Goal: Information Seeking & Learning: Learn about a topic

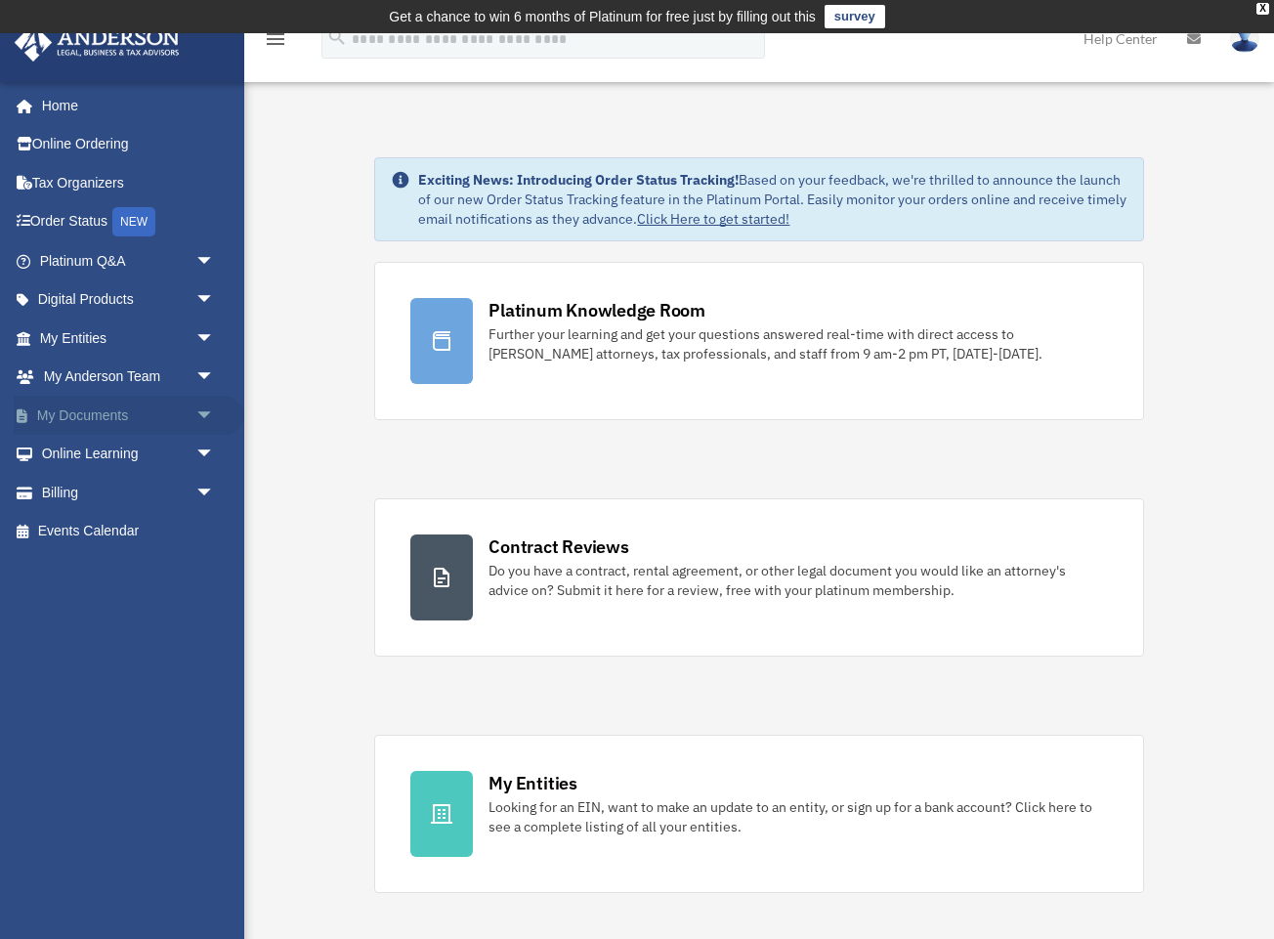
click at [130, 423] on link "My Documents arrow_drop_down" at bounding box center [129, 415] width 231 height 39
click at [209, 415] on span "arrow_drop_down" at bounding box center [214, 416] width 39 height 40
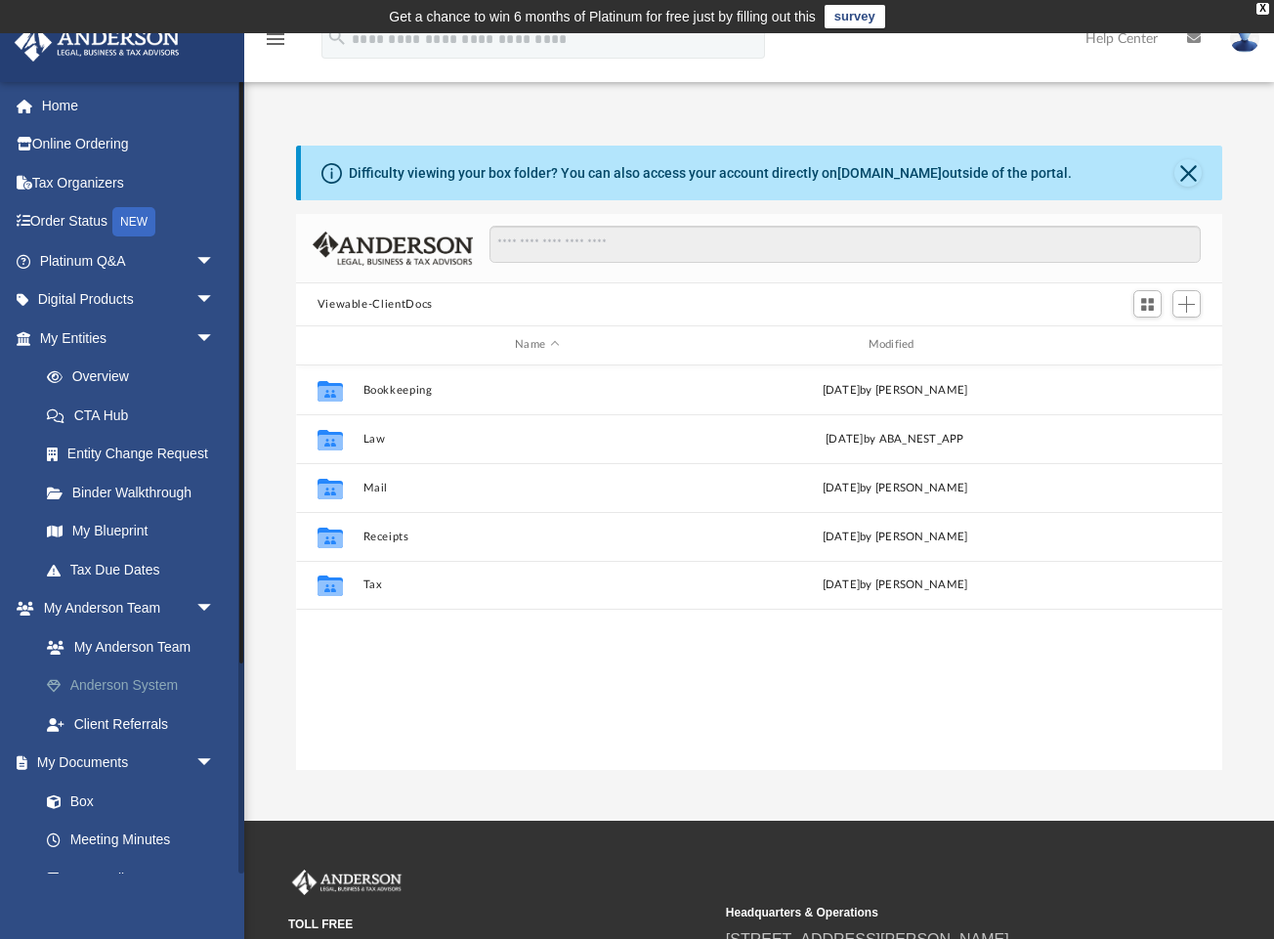
scroll to position [1, 1]
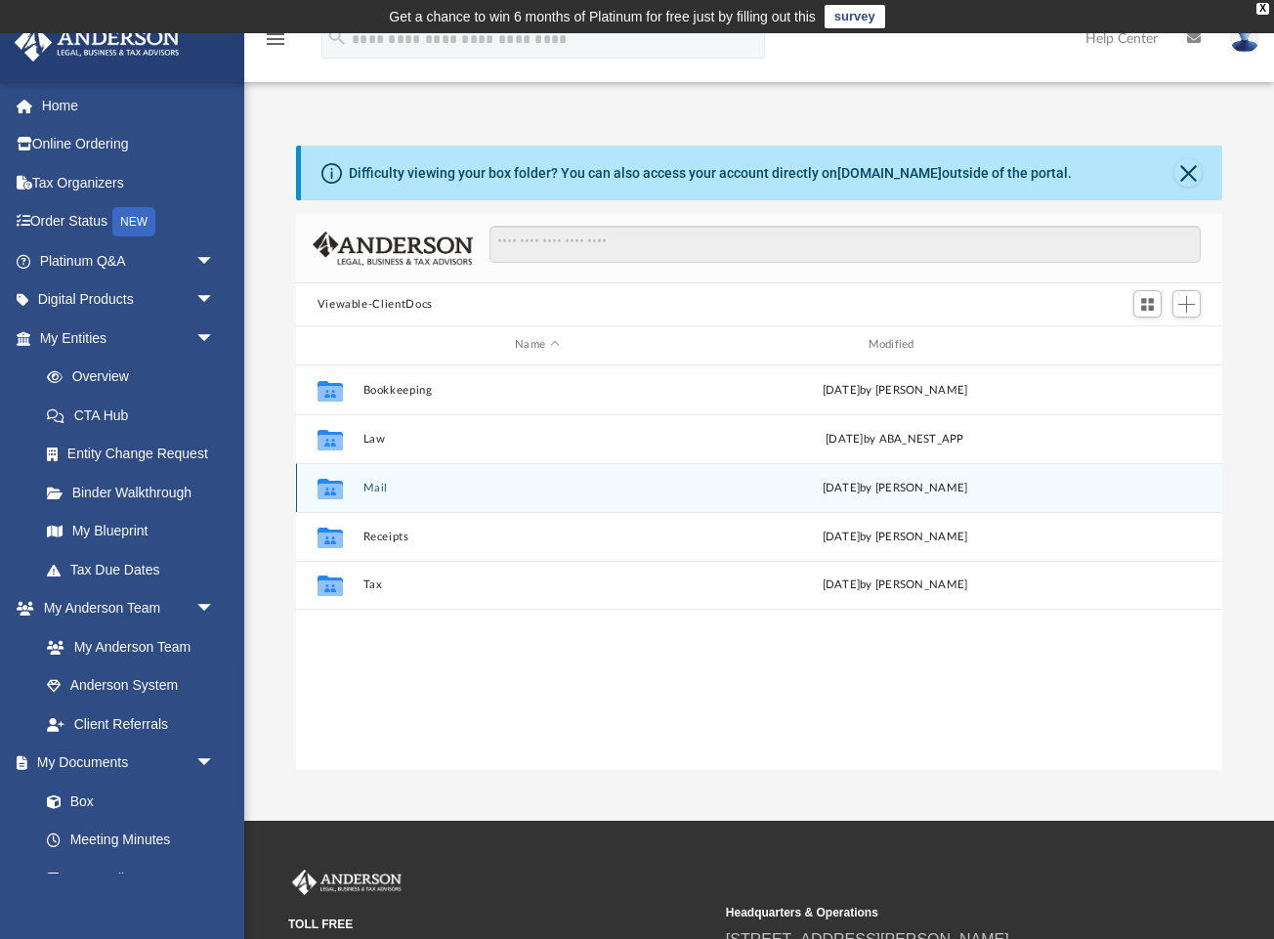
click at [365, 482] on button "Mail" at bounding box center [536, 488] width 349 height 13
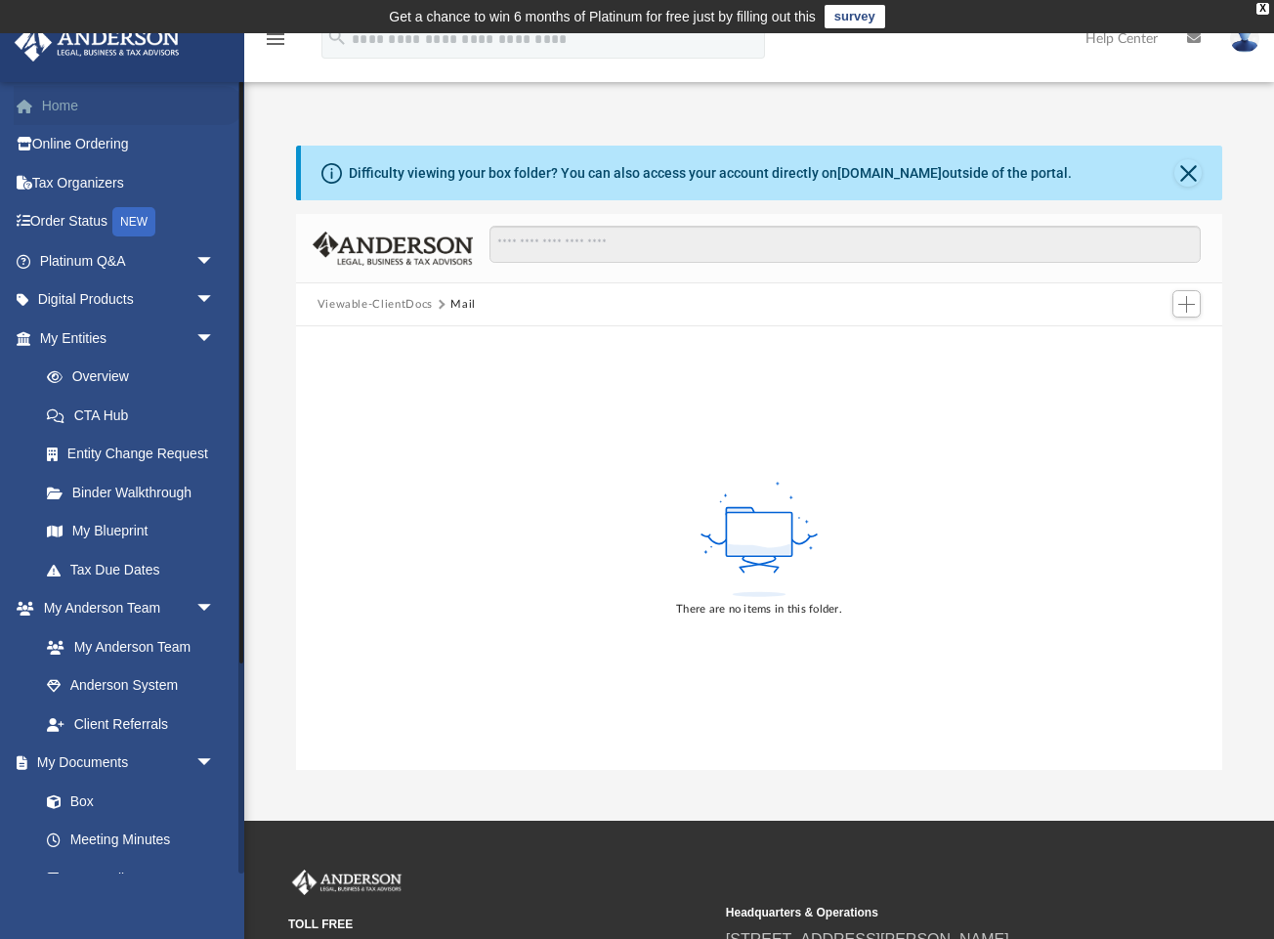
click at [88, 118] on link "Home" at bounding box center [129, 105] width 231 height 39
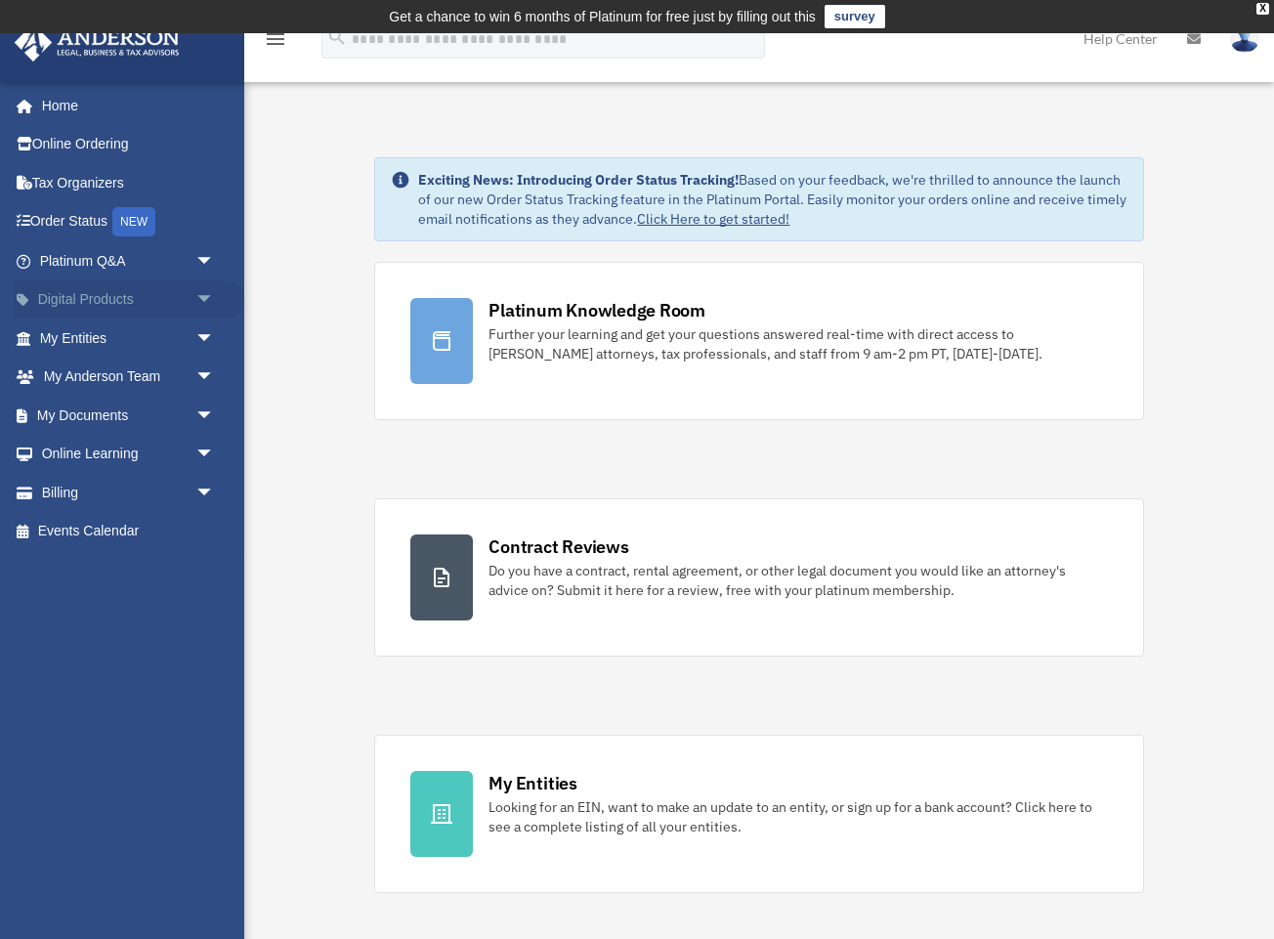
click at [207, 303] on span "arrow_drop_down" at bounding box center [214, 300] width 39 height 40
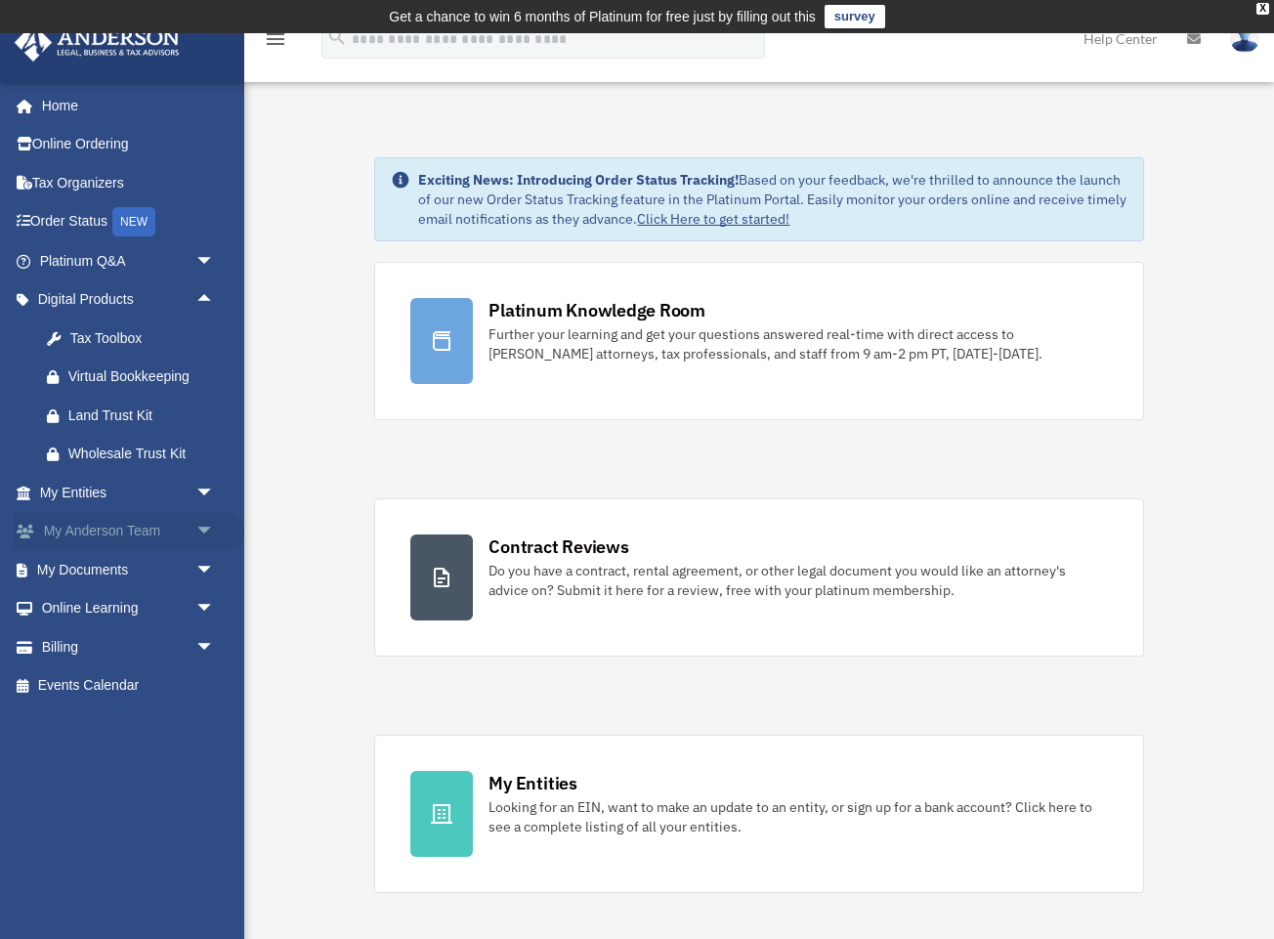
click at [196, 525] on span "arrow_drop_down" at bounding box center [214, 532] width 39 height 40
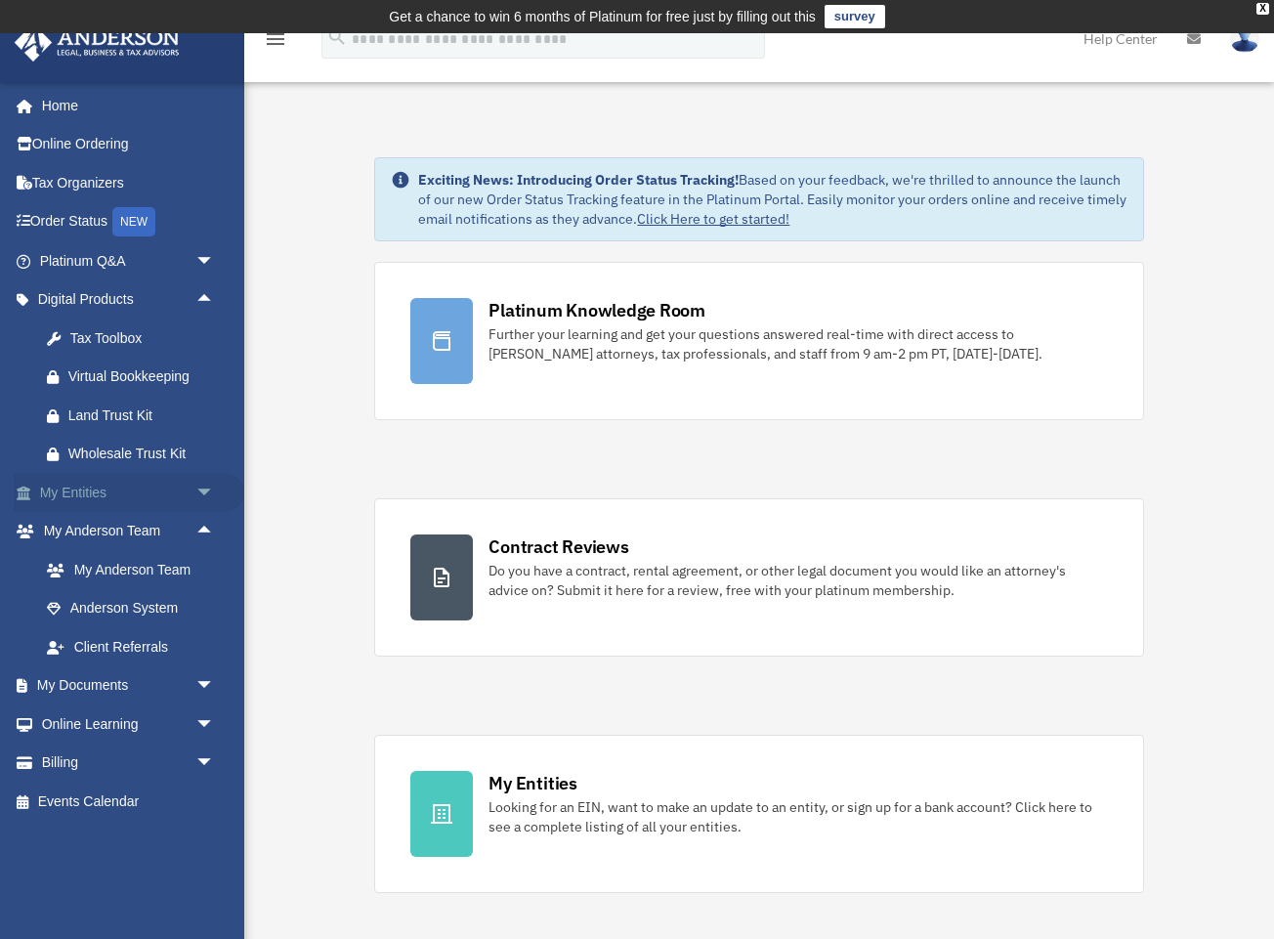
click at [202, 488] on span "arrow_drop_down" at bounding box center [214, 493] width 39 height 40
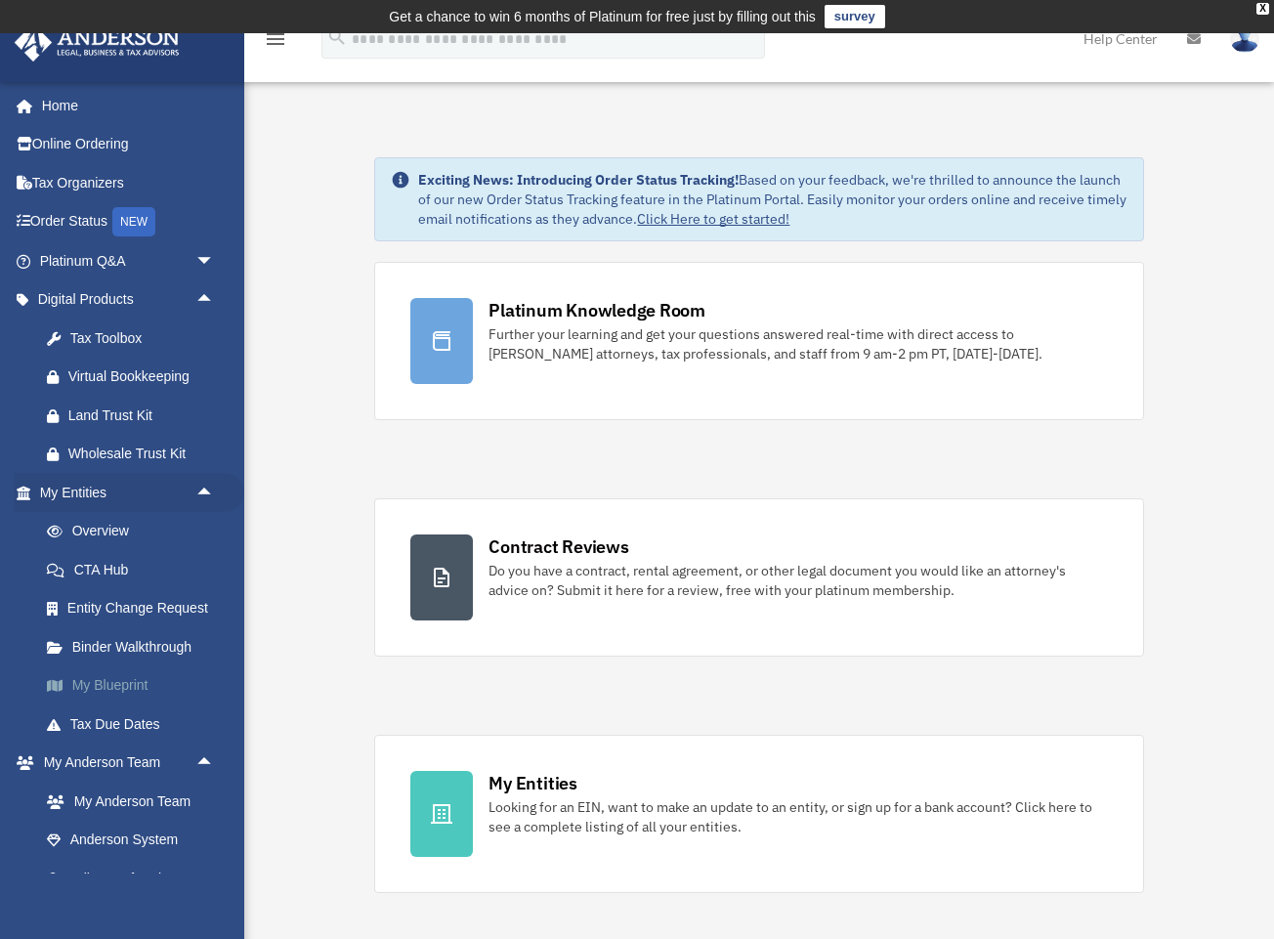
click at [130, 689] on link "My Blueprint" at bounding box center [135, 685] width 217 height 39
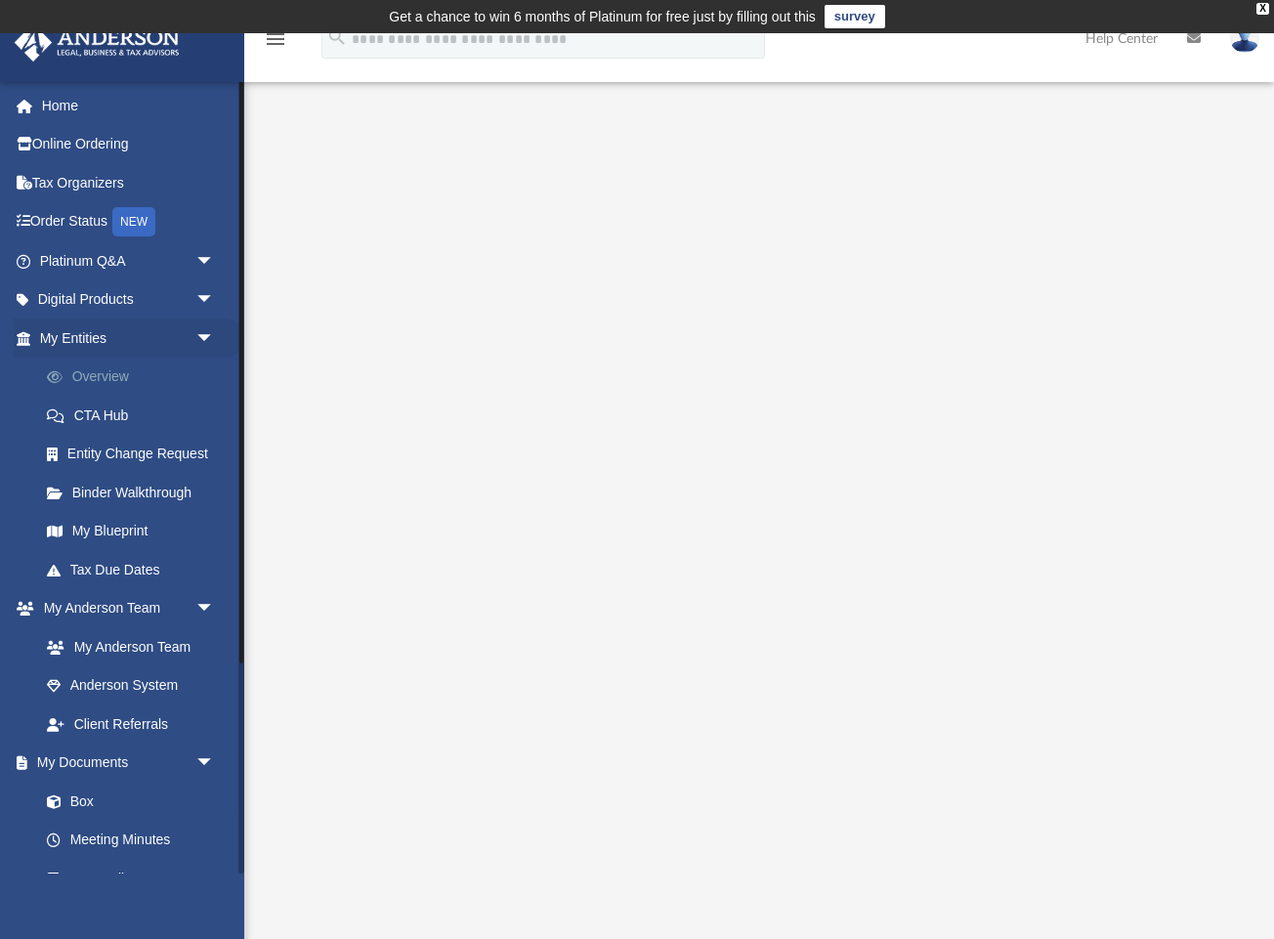
click at [123, 374] on link "Overview" at bounding box center [135, 376] width 217 height 39
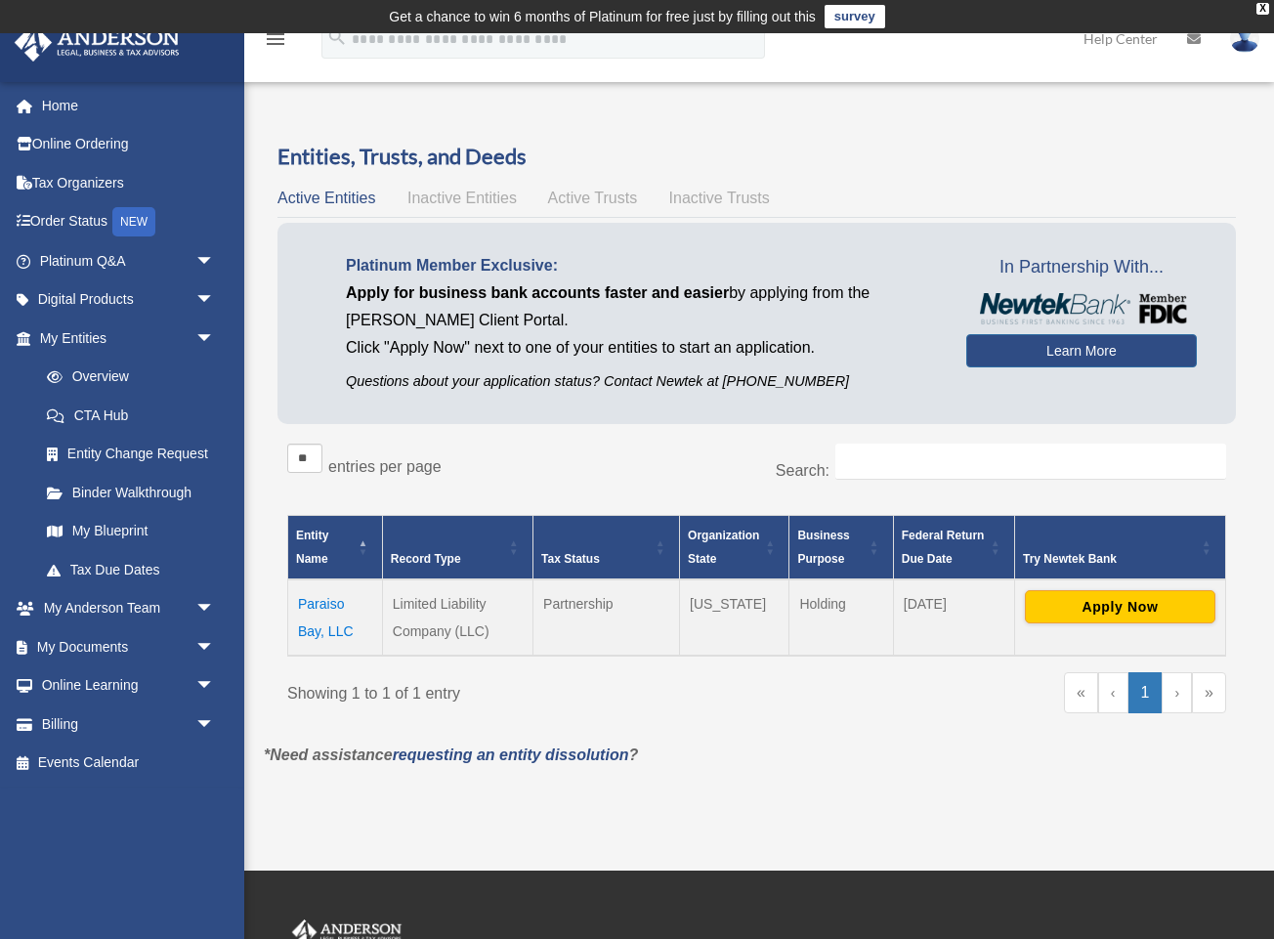
click at [317, 632] on td "Paraiso Bay, LLC" at bounding box center [335, 617] width 95 height 76
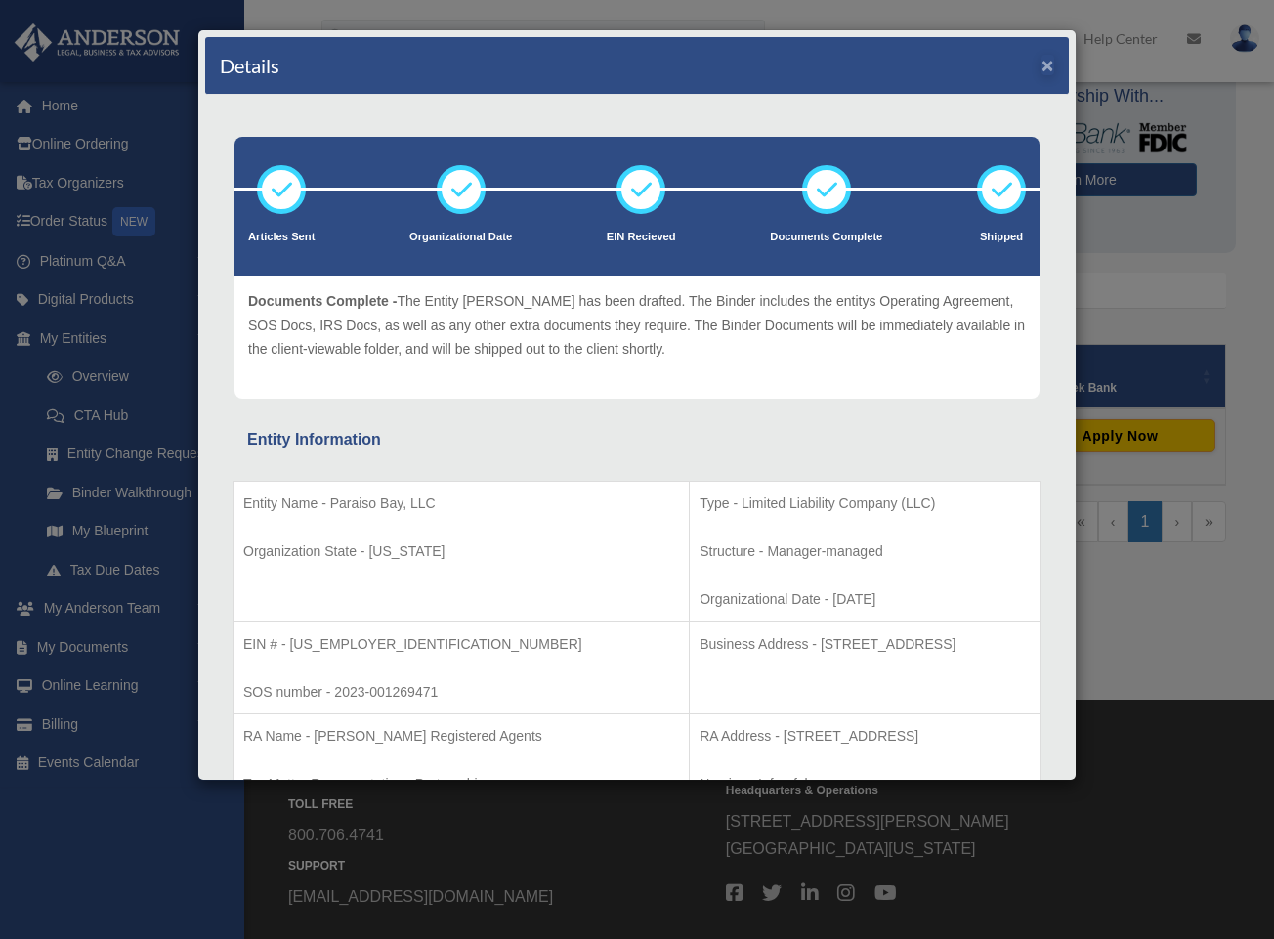
click at [1051, 73] on button "×" at bounding box center [1047, 65] width 13 height 21
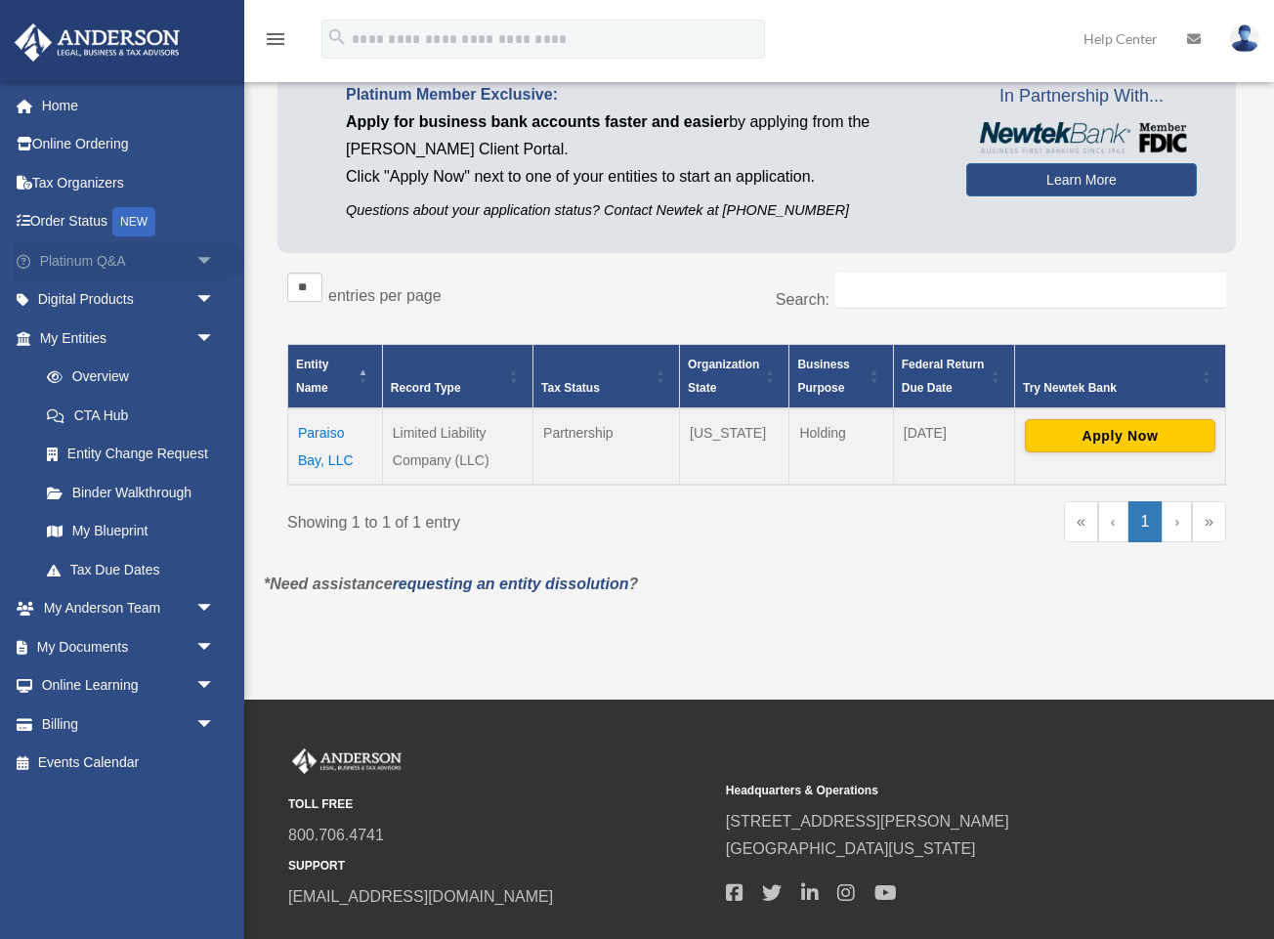
click at [180, 263] on link "Platinum Q&A arrow_drop_down" at bounding box center [129, 260] width 231 height 39
click at [201, 258] on span "arrow_drop_down" at bounding box center [214, 261] width 39 height 40
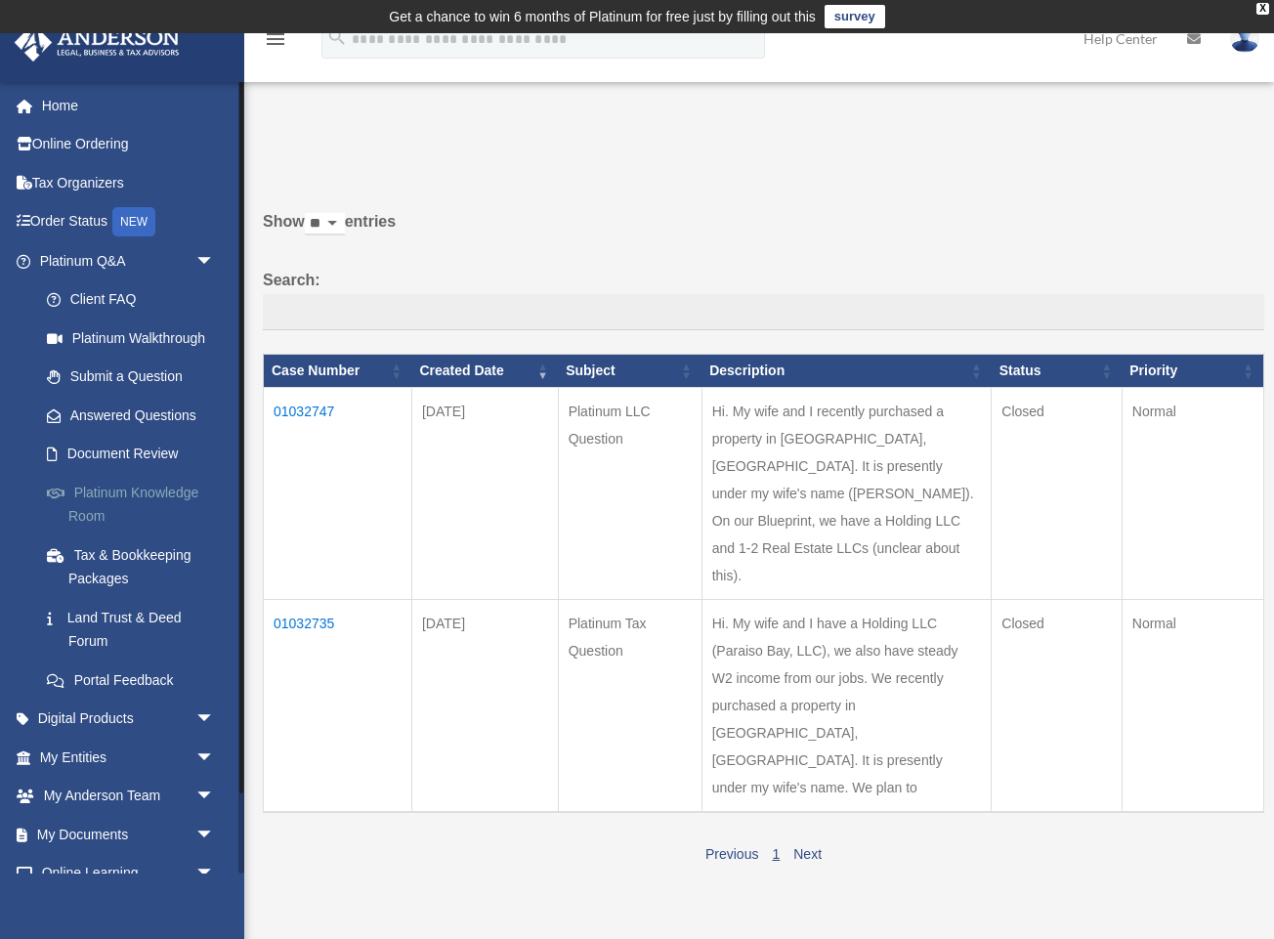
click at [160, 483] on link "Platinum Knowledge Room" at bounding box center [135, 504] width 217 height 63
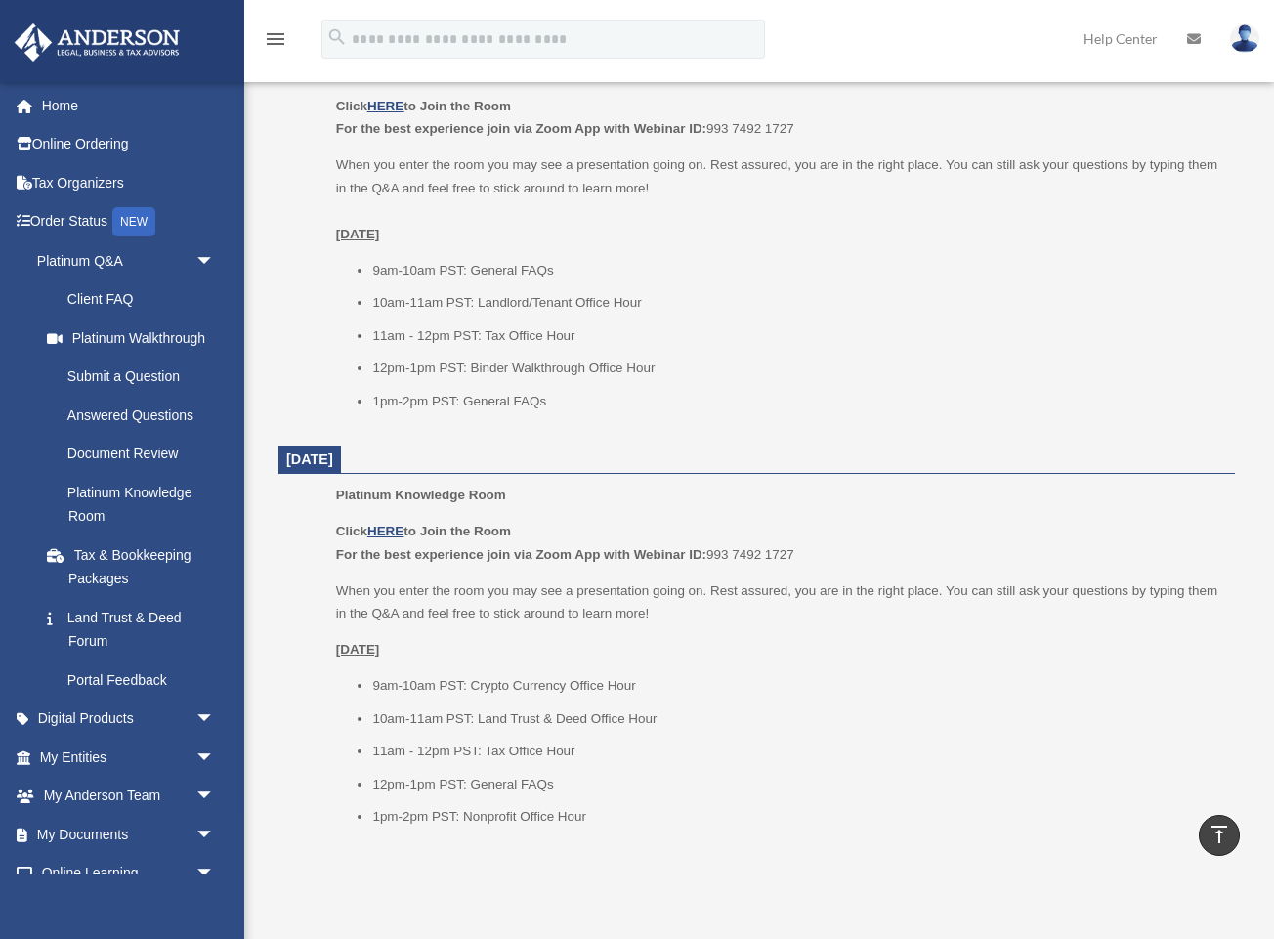
scroll to position [1977, 0]
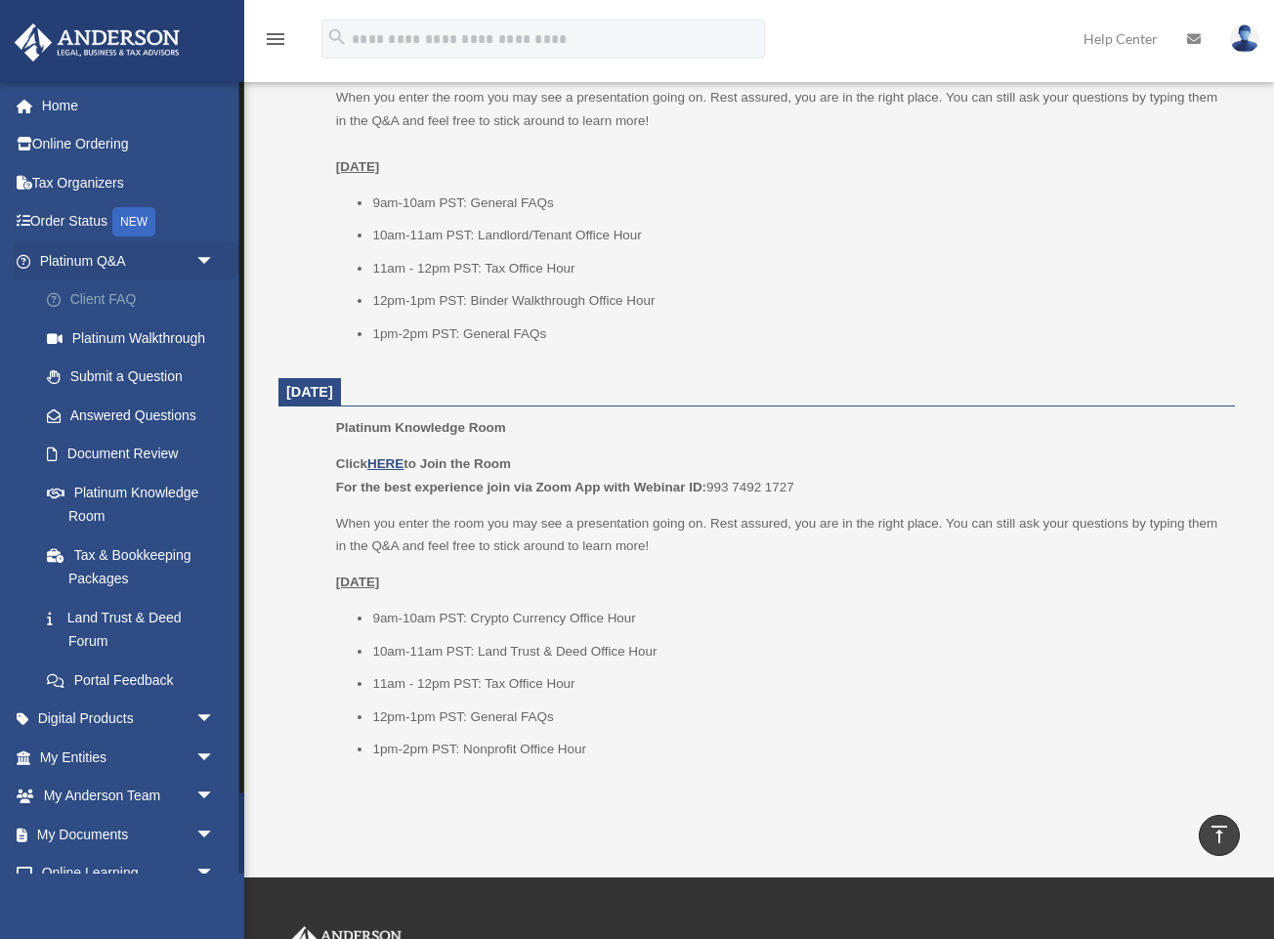
click at [131, 308] on link "Client FAQ" at bounding box center [135, 299] width 217 height 39
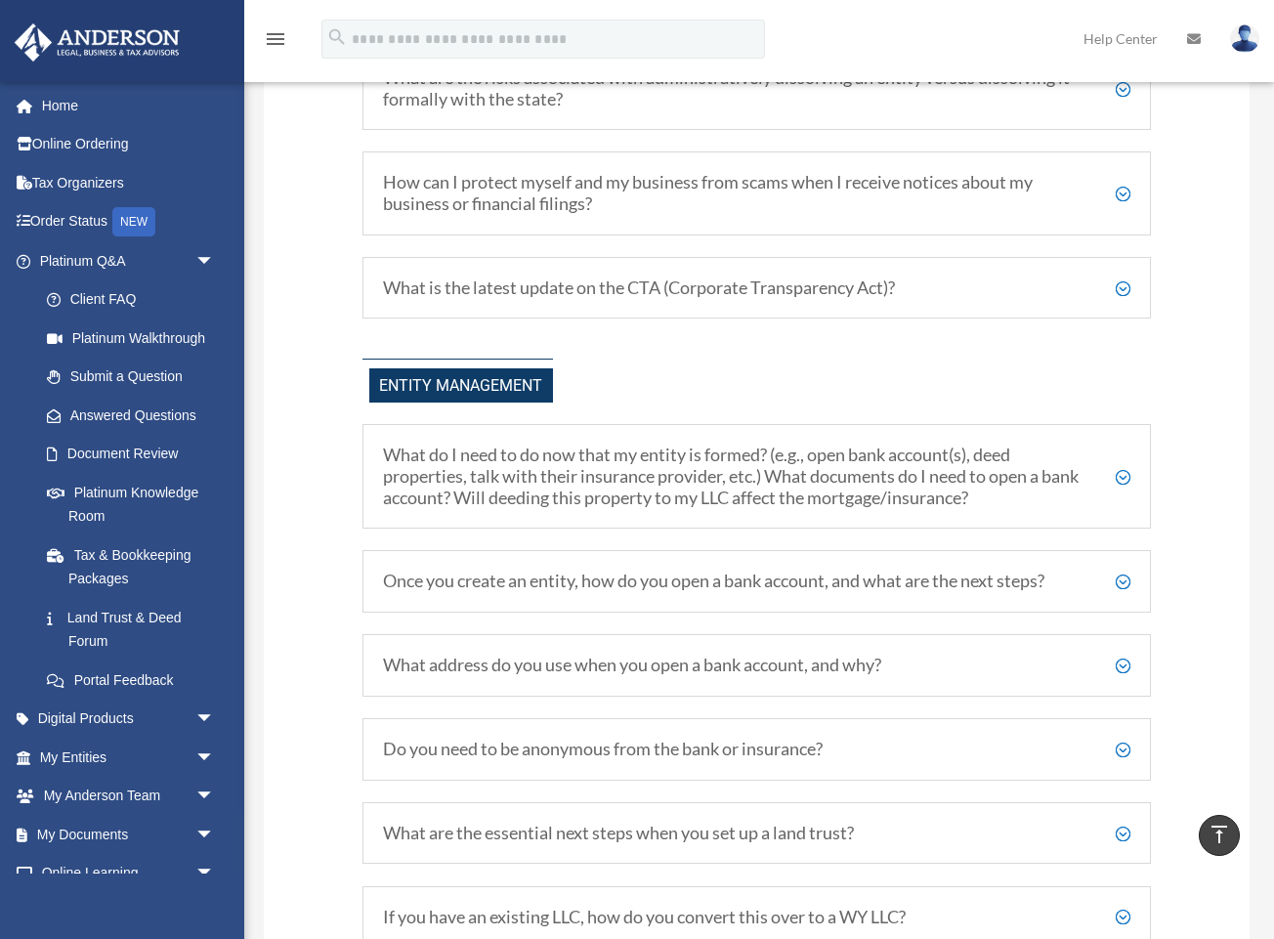
scroll to position [1845, 0]
click at [735, 675] on h5 "What address do you use when you open a bank account, and why?" at bounding box center [756, 664] width 747 height 21
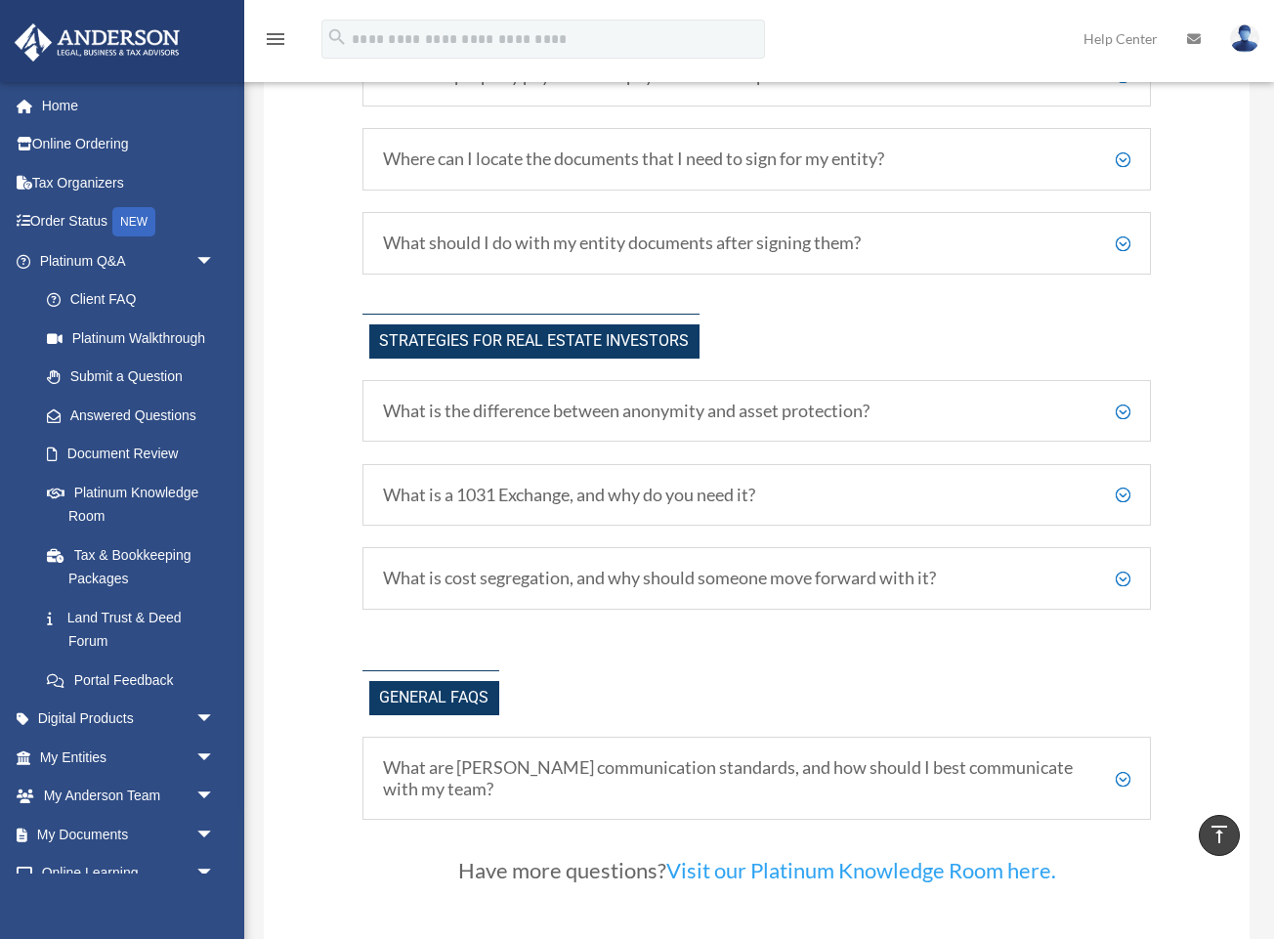
scroll to position [3540, 0]
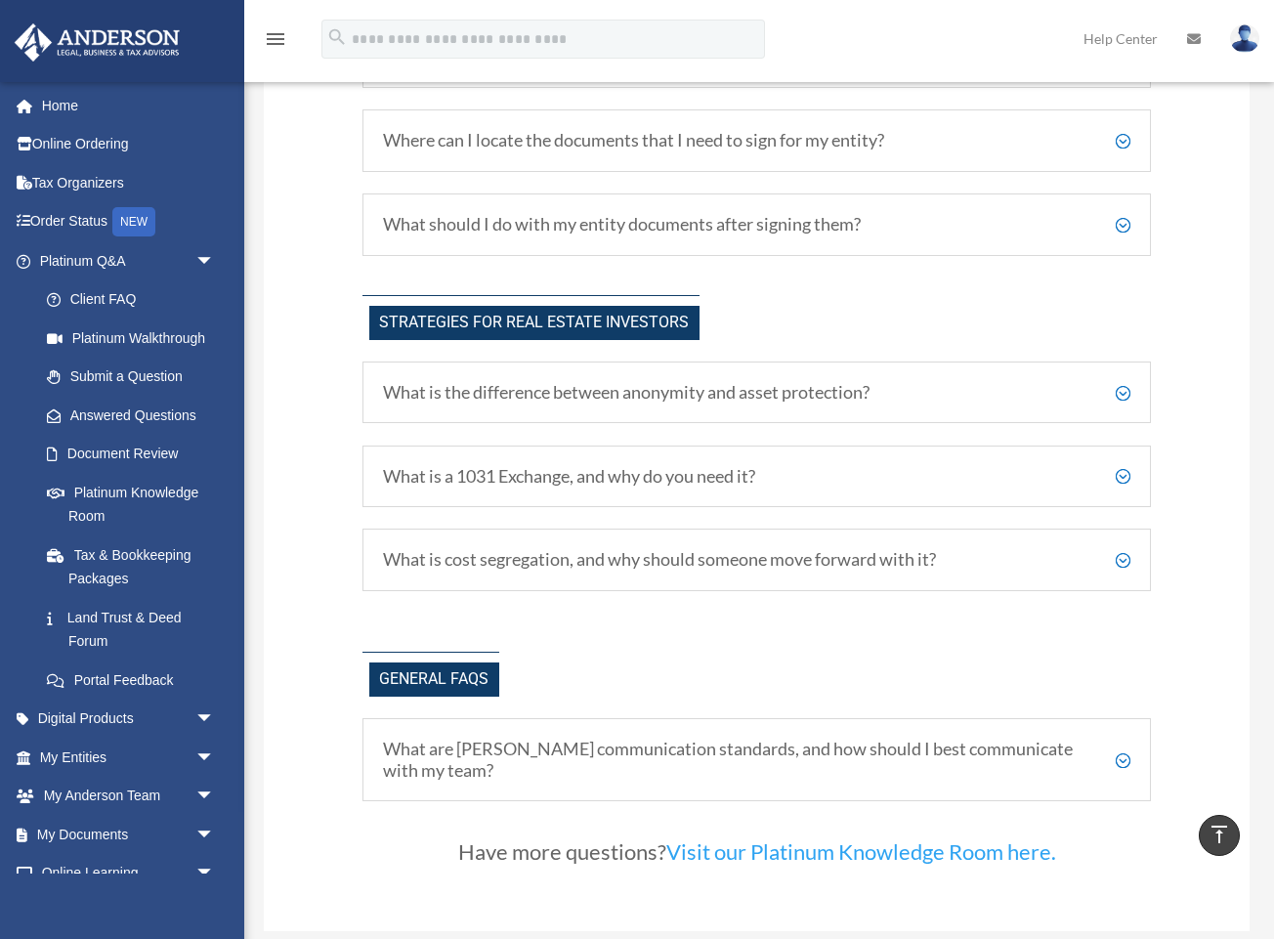
click at [880, 549] on h5 "What is cost segregation, and why should someone move forward with it?" at bounding box center [756, 559] width 747 height 21
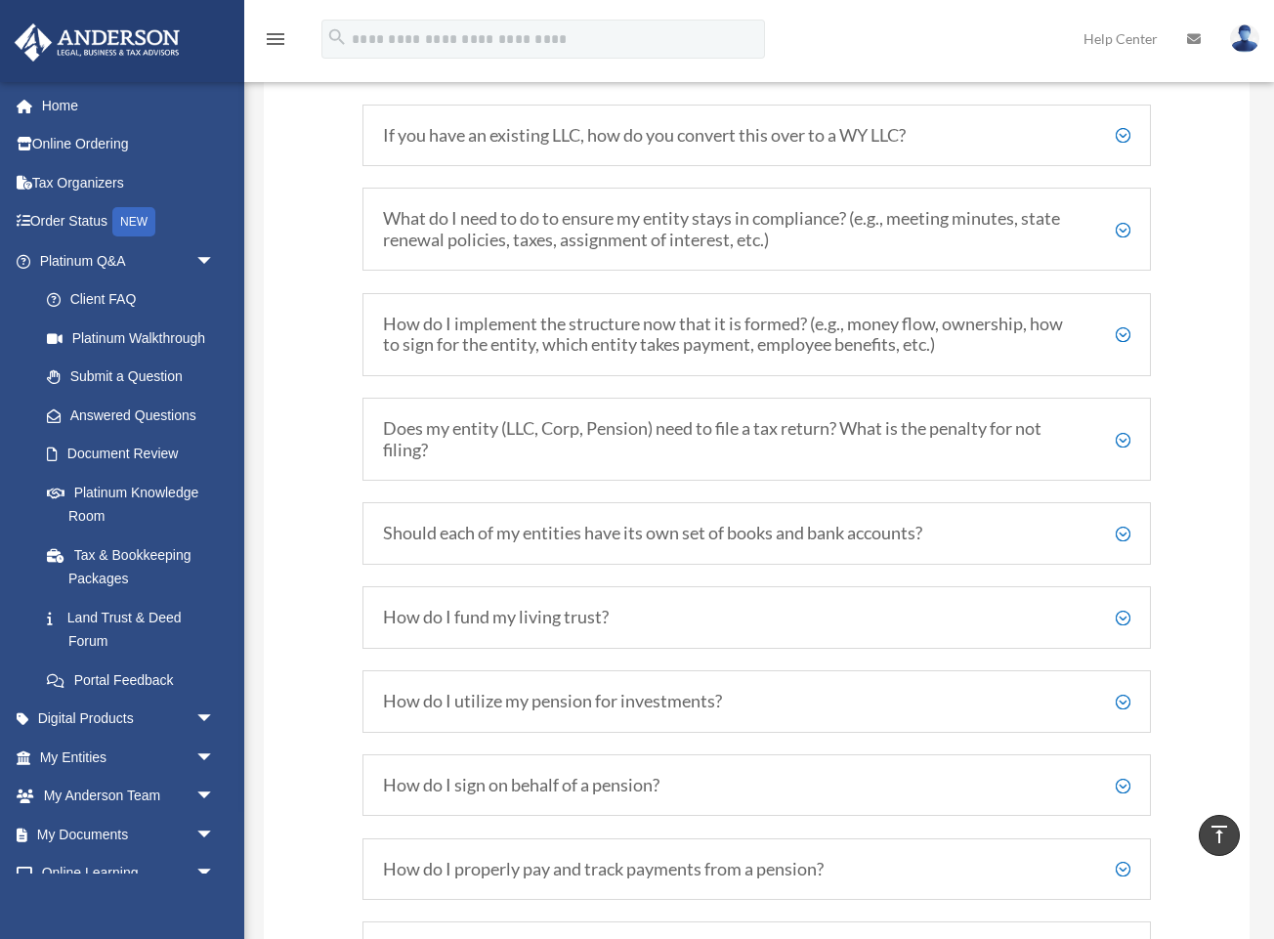
scroll to position [2658, 0]
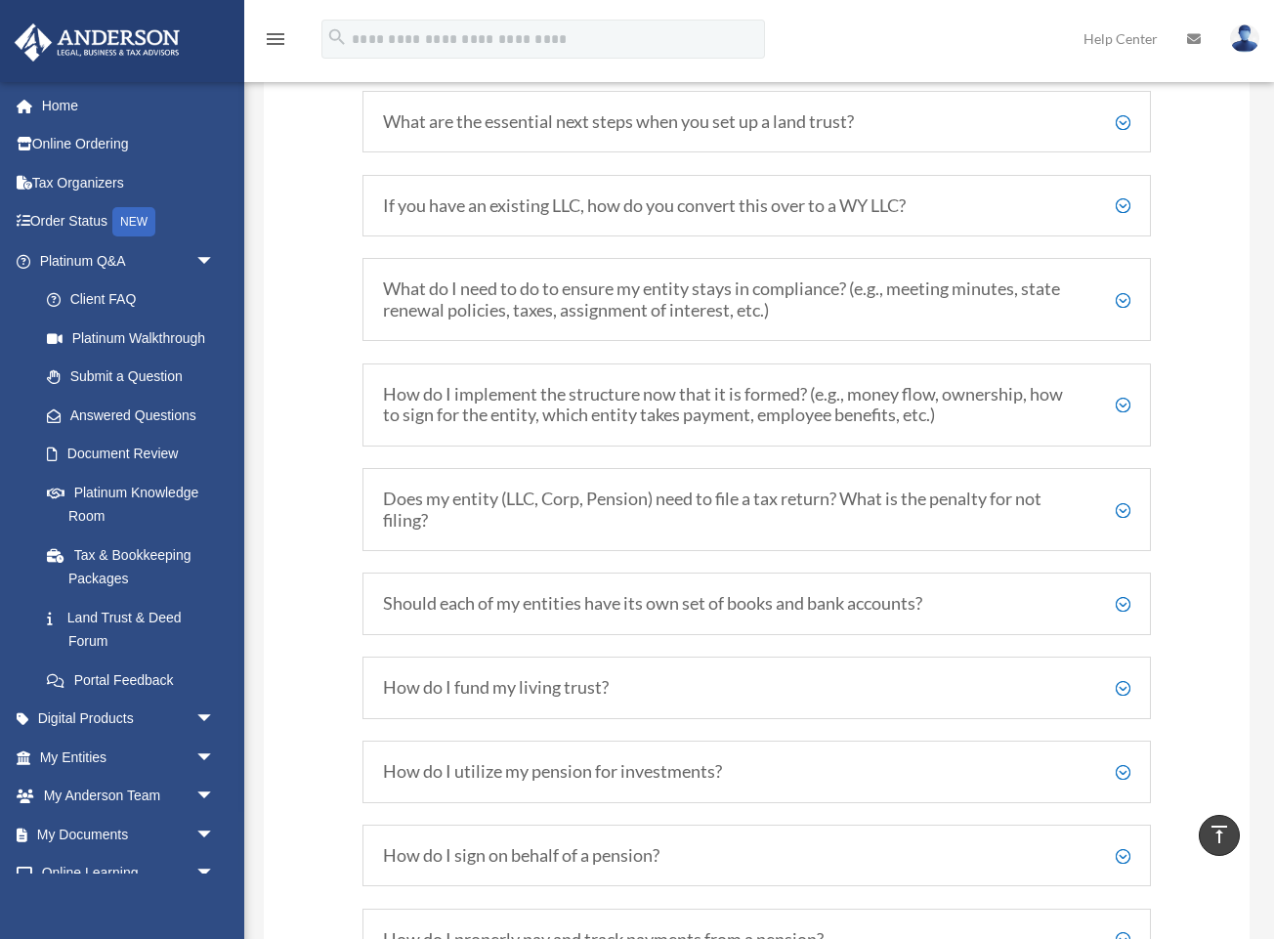
click at [806, 514] on h5 "Does my entity (LLC, Corp, Pension) need to file a tax return? What is the pena…" at bounding box center [756, 509] width 747 height 42
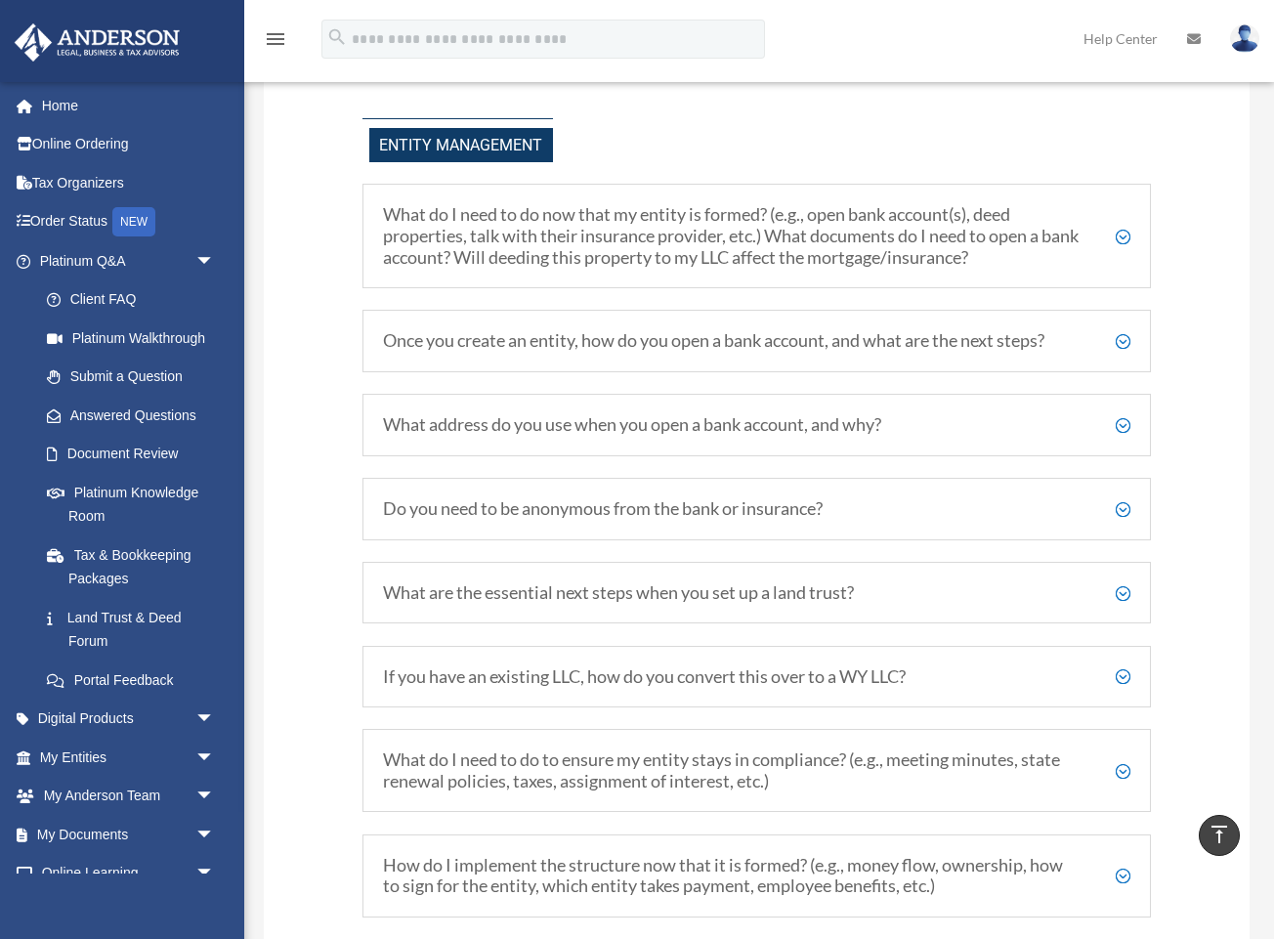
scroll to position [2081, 0]
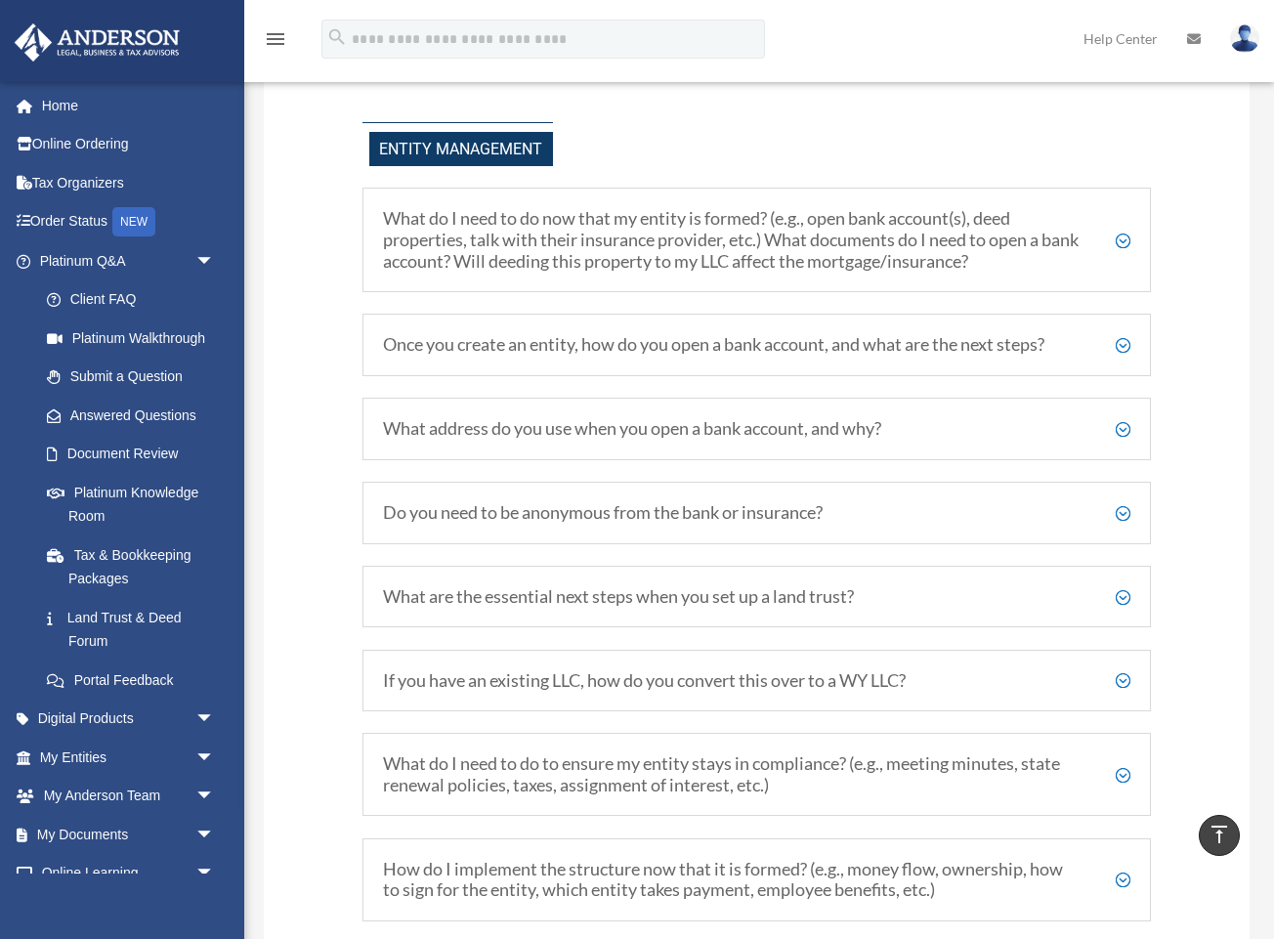
click at [836, 512] on h5 "Do you need to be anonymous from the bank or insurance?" at bounding box center [756, 512] width 747 height 21
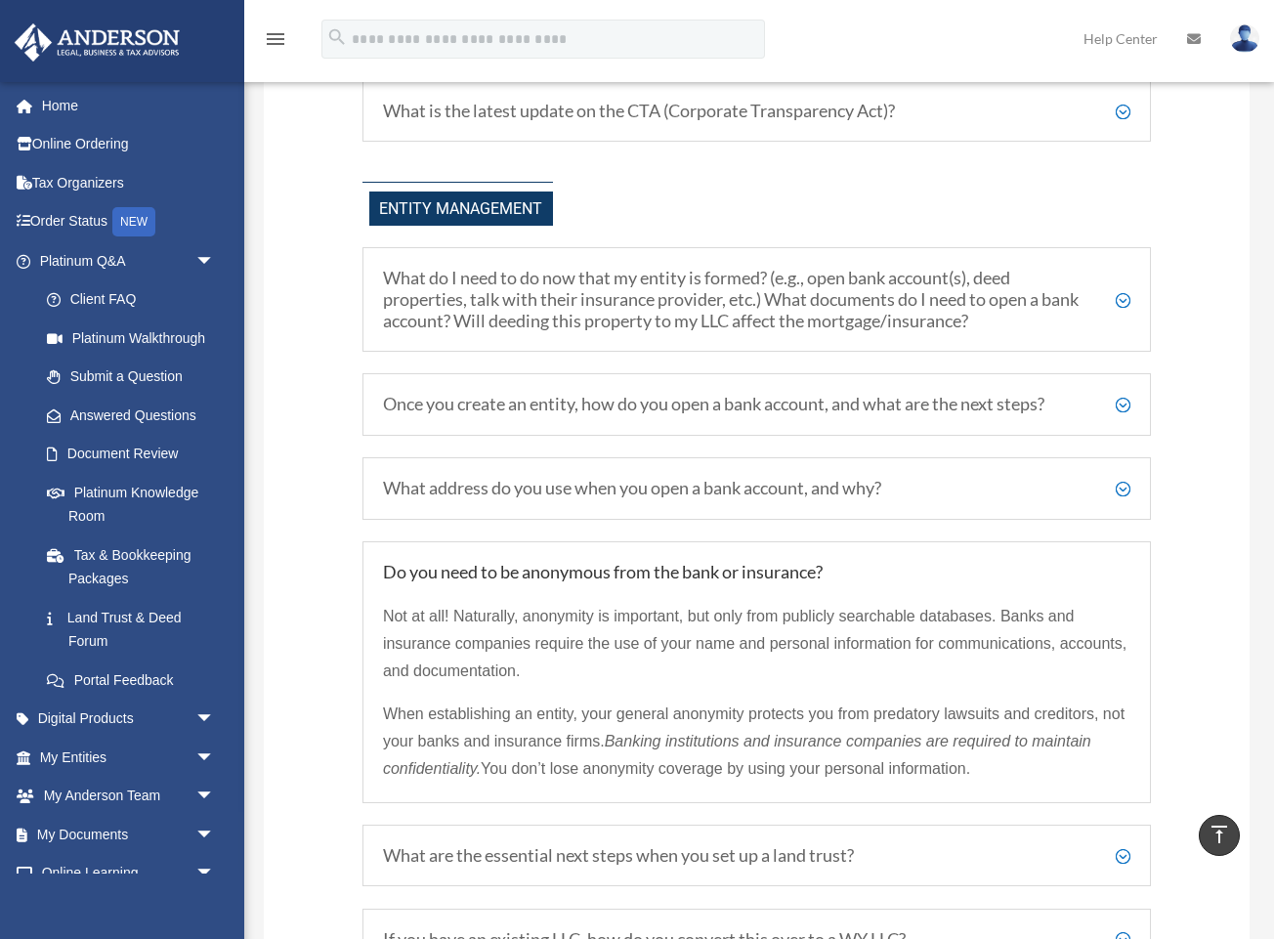
scroll to position [2016, 0]
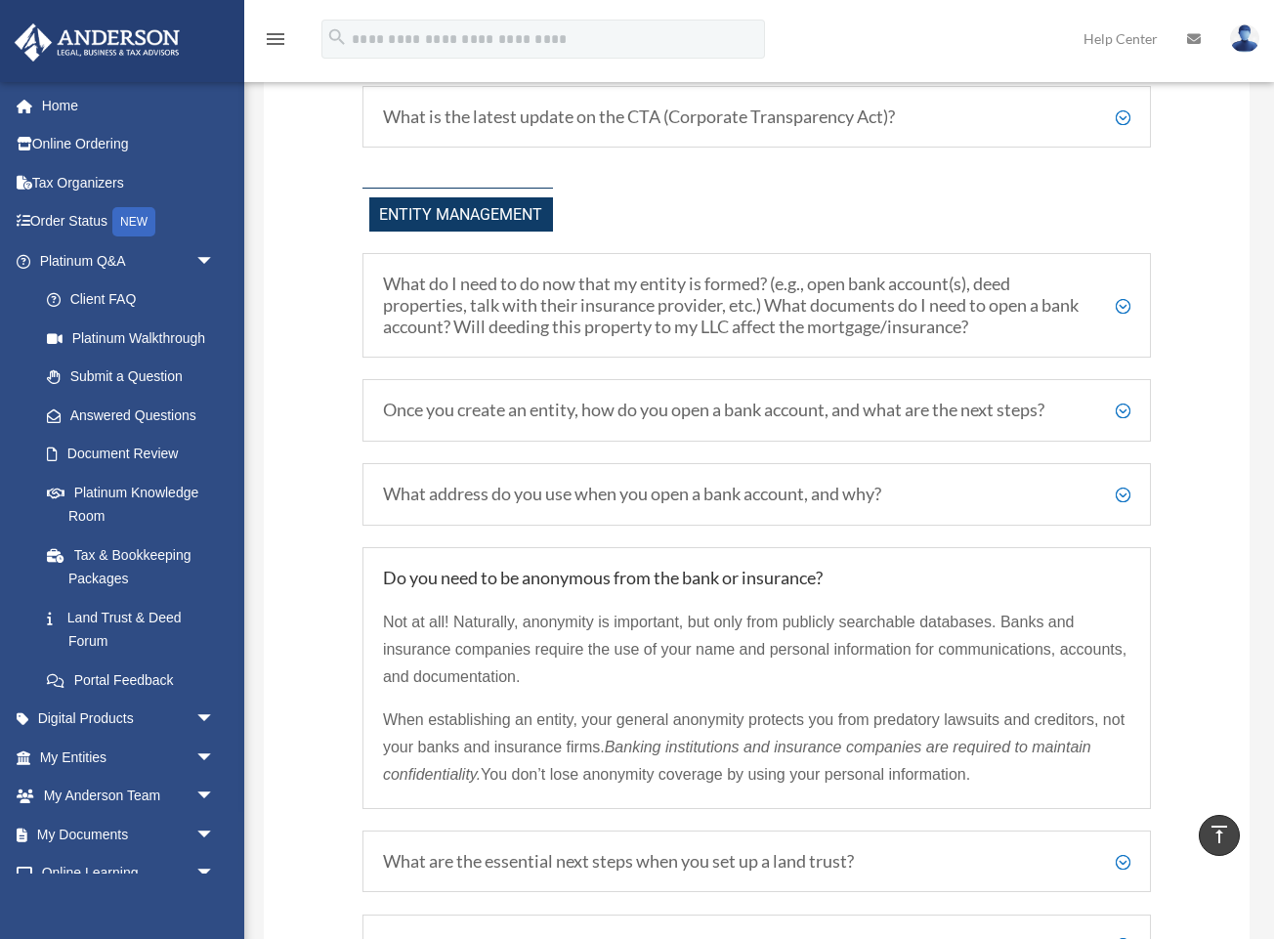
click at [846, 484] on div "What address do you use when you open a bank account, and why? You can use your…" at bounding box center [756, 494] width 788 height 63
click at [857, 417] on h5 "Once you create an entity, how do you open a bank account, and what are the nex…" at bounding box center [756, 409] width 747 height 21
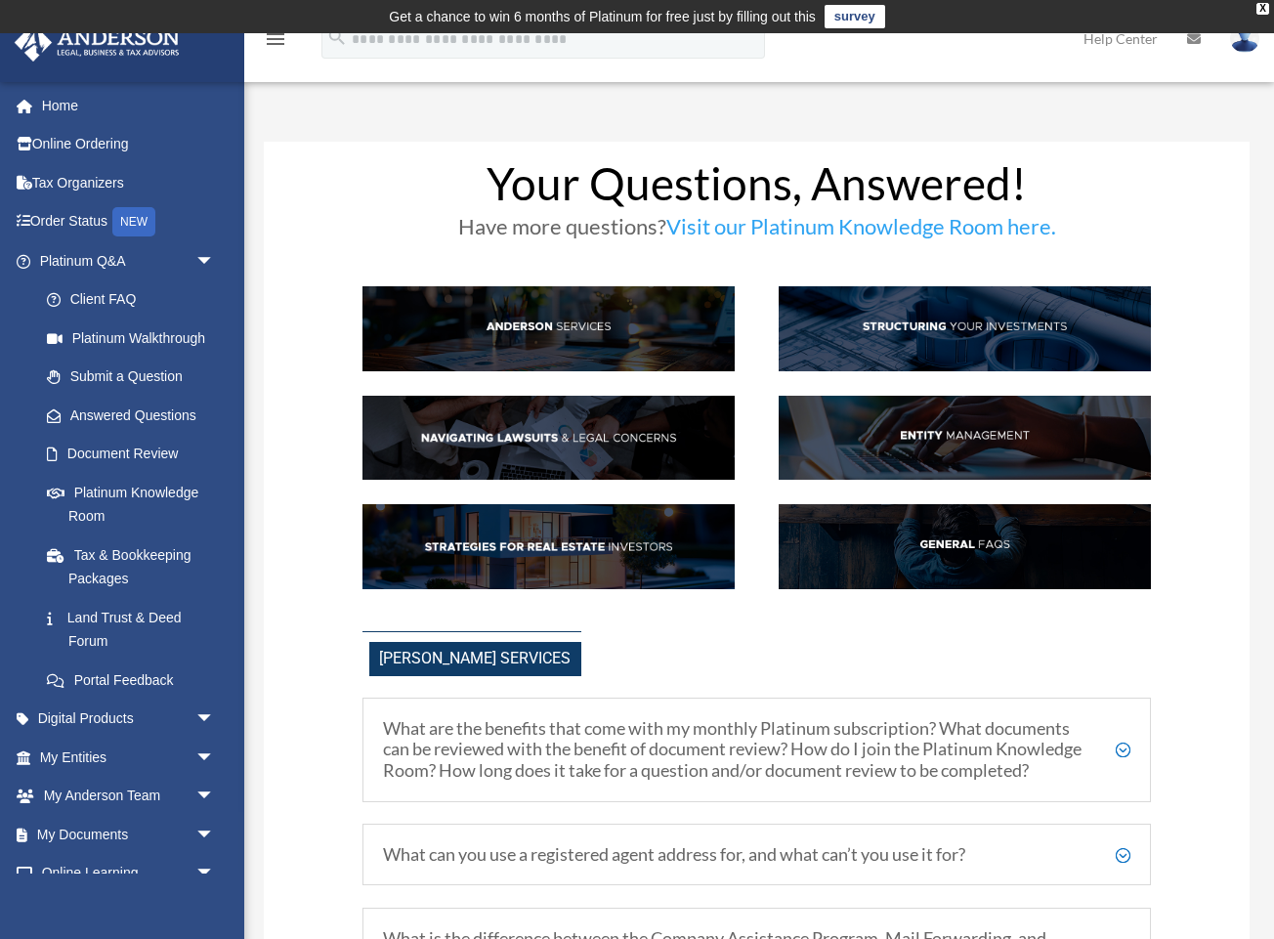
scroll to position [0, 0]
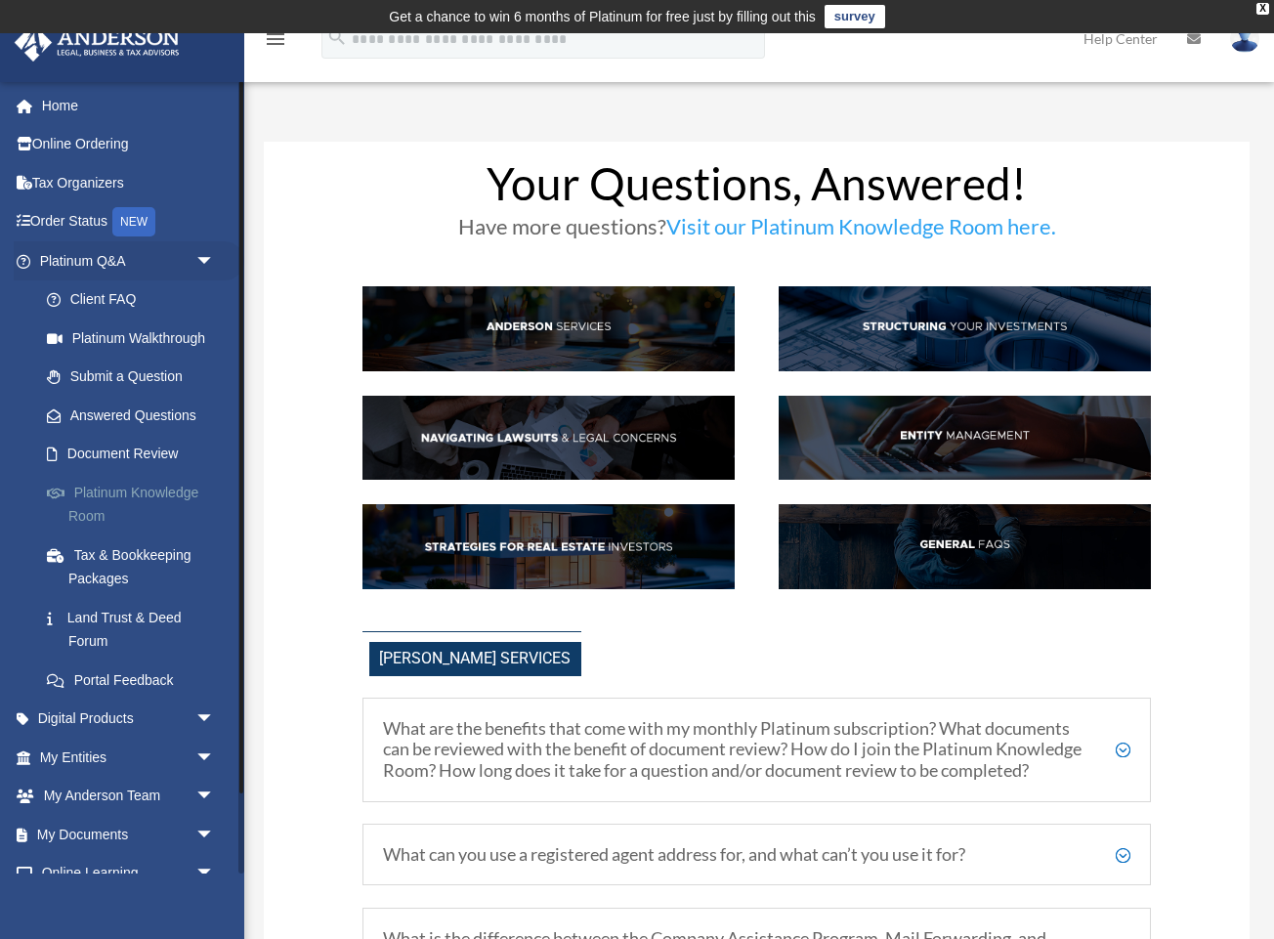
click at [127, 487] on link "Platinum Knowledge Room" at bounding box center [135, 504] width 217 height 63
